Goal: Go to known website: Access a specific website the user already knows

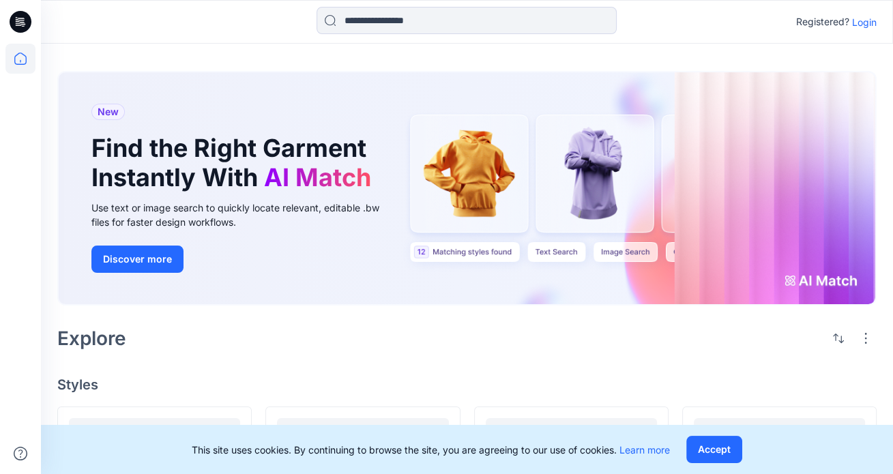
click at [859, 21] on p "Login" at bounding box center [864, 22] width 25 height 14
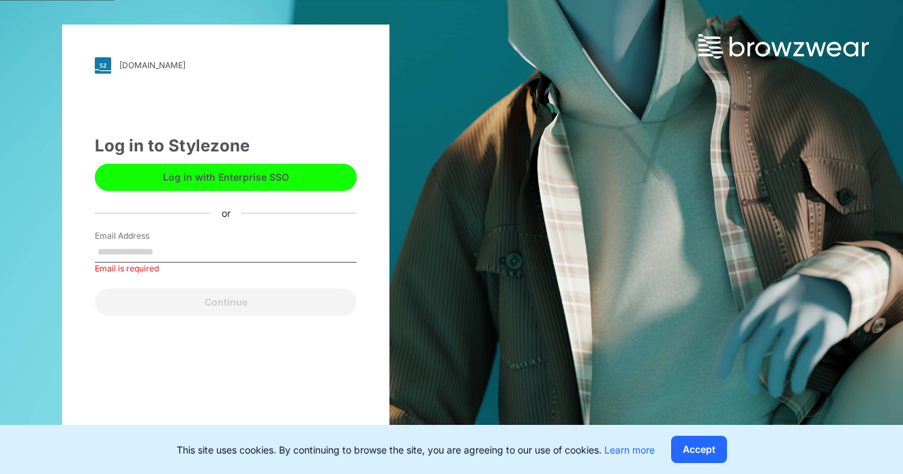
click at [254, 183] on button "Log in with Enterprise SSO" at bounding box center [226, 177] width 262 height 27
click at [697, 447] on button "Accept" at bounding box center [699, 449] width 56 height 27
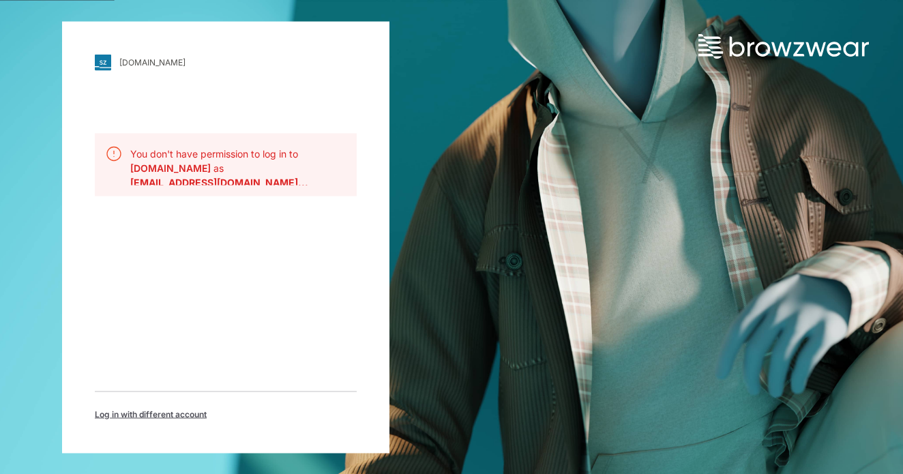
click at [113, 291] on div "[DOMAIN_NAME] Loading... You don't have permission to log in to [DOMAIN_NAME] a…" at bounding box center [225, 237] width 327 height 432
